Goal: Find specific page/section

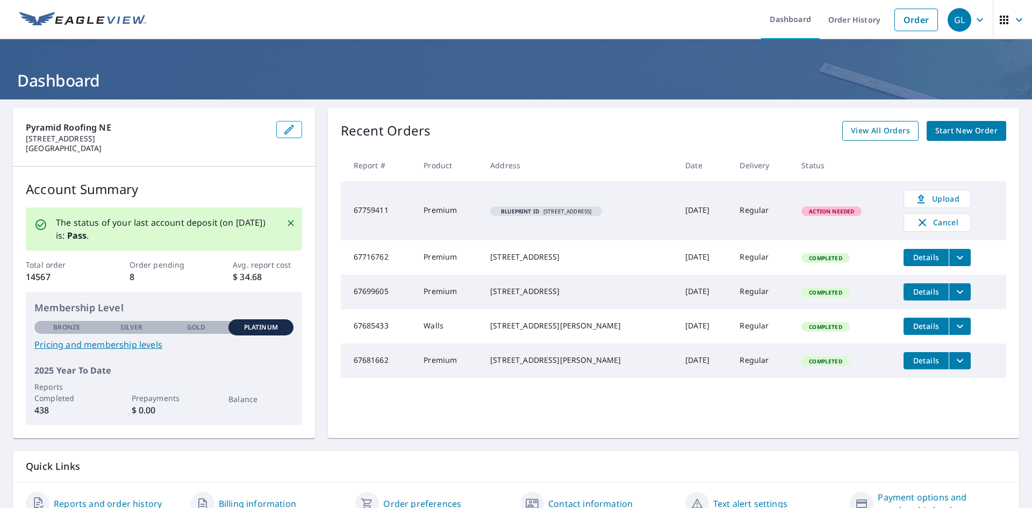
click at [882, 133] on span "View All Orders" at bounding box center [880, 130] width 59 height 13
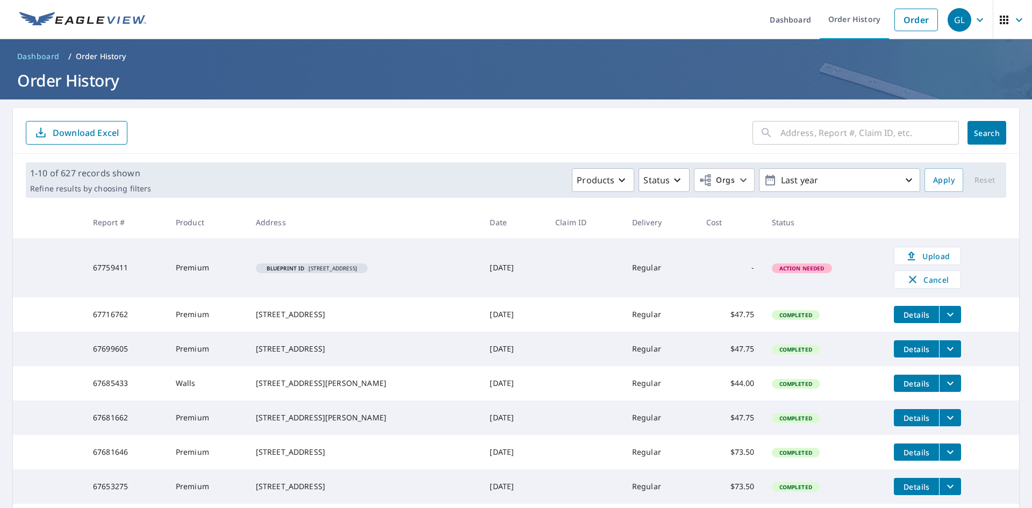
click at [95, 265] on td "67759411" at bounding box center [125, 267] width 83 height 59
click at [974, 17] on icon "button" at bounding box center [979, 19] width 13 height 13
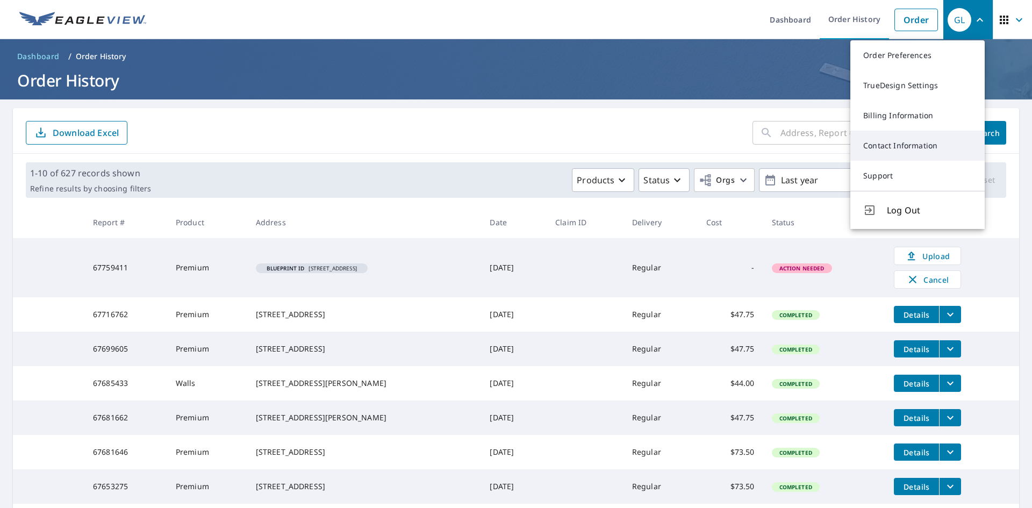
click at [907, 143] on link "Contact Information" at bounding box center [917, 146] width 134 height 30
